Goal: Find specific page/section: Locate a particular part of the current website

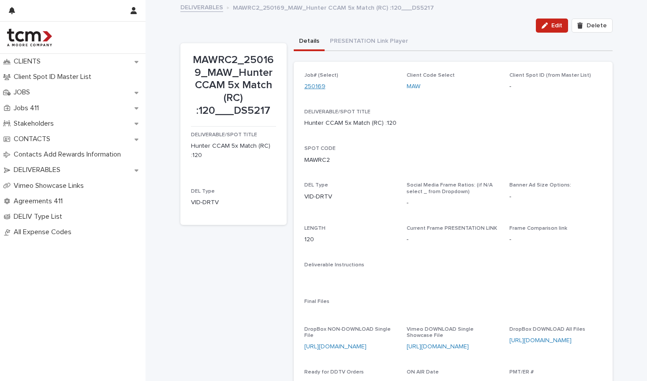
click at [311, 85] on link "250169" at bounding box center [314, 86] width 21 height 9
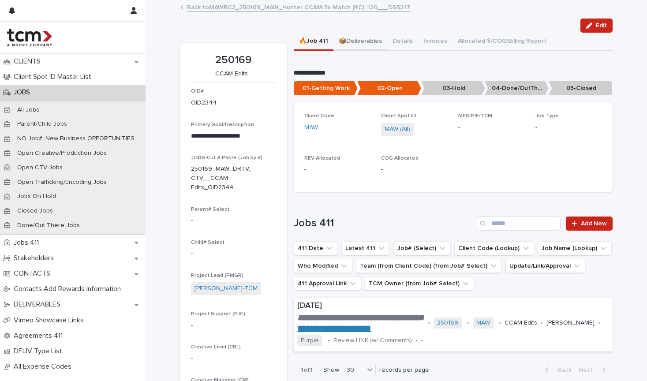
click at [368, 40] on button "📦Deliverables" at bounding box center [360, 42] width 54 height 19
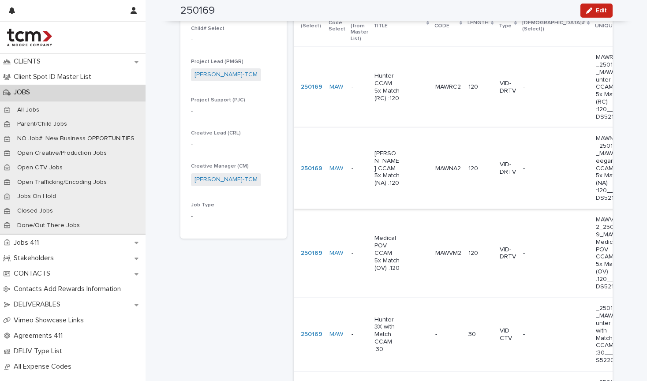
scroll to position [217, 0]
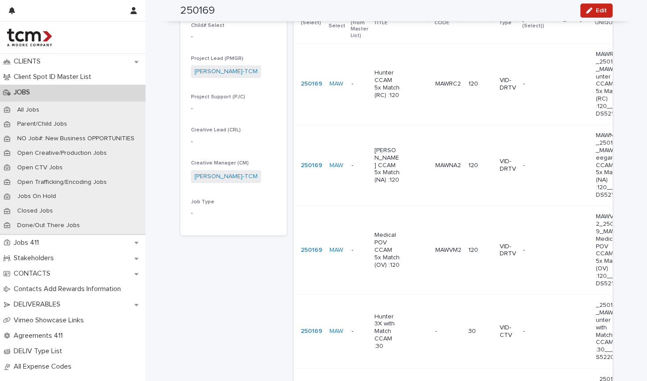
click at [354, 258] on td "-" at bounding box center [359, 250] width 23 height 89
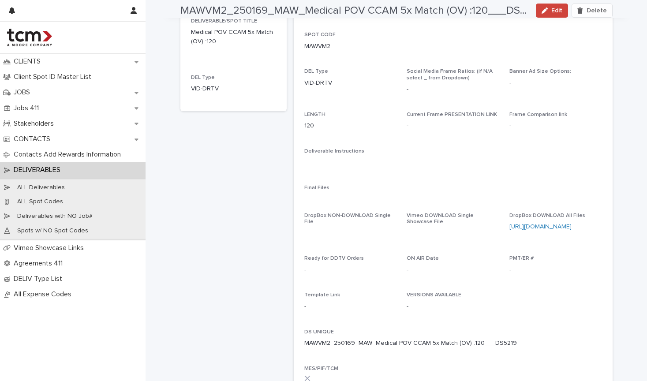
scroll to position [135, 0]
